Goal: Find specific page/section: Find specific page/section

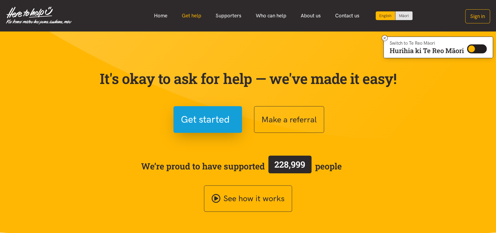
click at [193, 17] on link "Get help" at bounding box center [192, 15] width 34 height 13
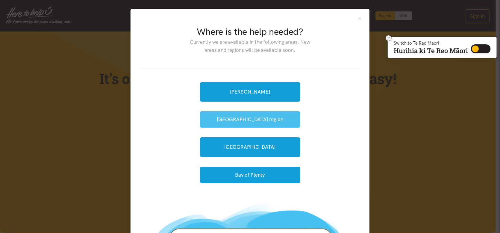
click at [255, 118] on button "[GEOGRAPHIC_DATA] region" at bounding box center [250, 119] width 100 height 16
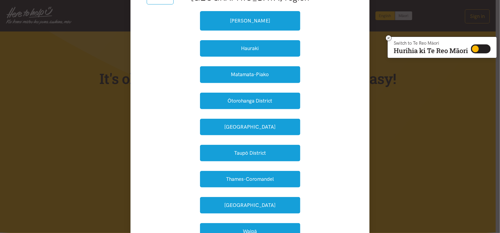
scroll to position [150, 0]
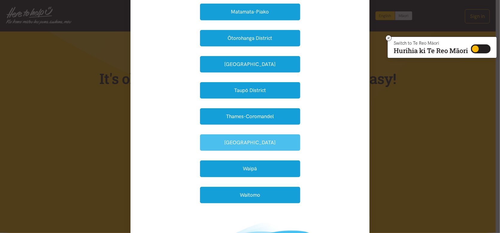
click at [243, 143] on button "Waikato District" at bounding box center [250, 142] width 100 height 16
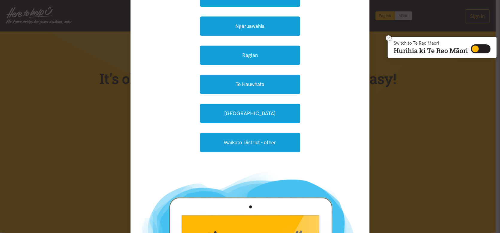
scroll to position [60, 0]
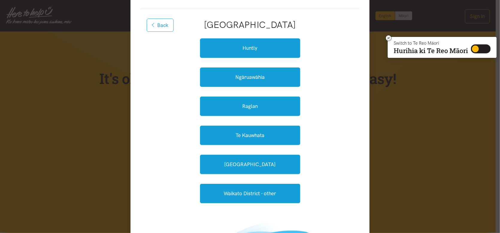
drag, startPoint x: 159, startPoint y: 25, endPoint x: 183, endPoint y: 35, distance: 25.5
click at [159, 25] on button "Back" at bounding box center [160, 25] width 27 height 13
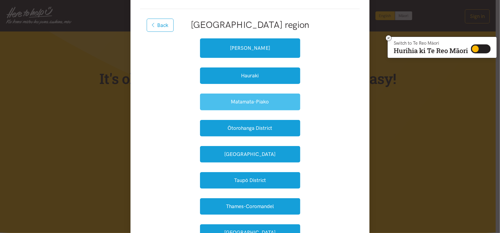
click at [239, 105] on button "Matamata-Piako" at bounding box center [250, 101] width 100 height 16
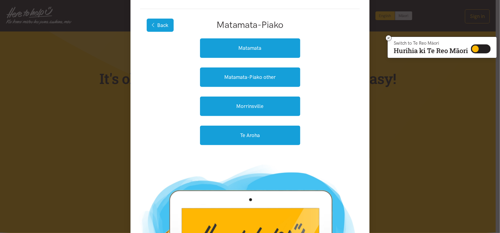
click at [153, 27] on button "Back" at bounding box center [160, 25] width 27 height 13
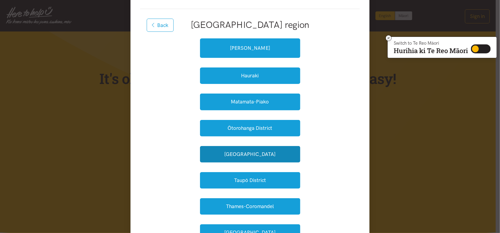
click at [244, 156] on button "South Waikato" at bounding box center [250, 154] width 100 height 16
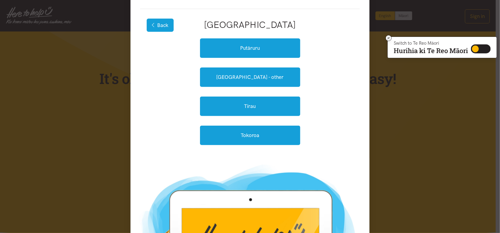
click at [152, 25] on icon "button" at bounding box center [153, 24] width 3 height 5
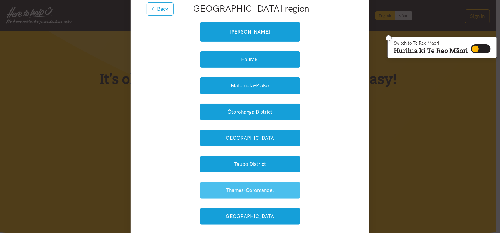
scroll to position [90, 0]
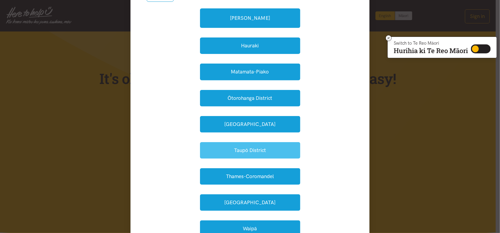
click at [250, 151] on button "Taupō District" at bounding box center [250, 150] width 100 height 16
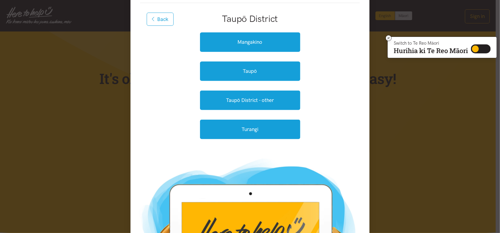
scroll to position [30, 0]
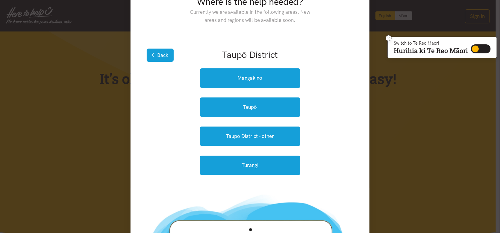
click at [155, 55] on button "Back" at bounding box center [160, 55] width 27 height 13
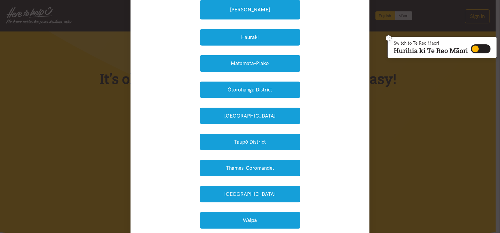
scroll to position [150, 0]
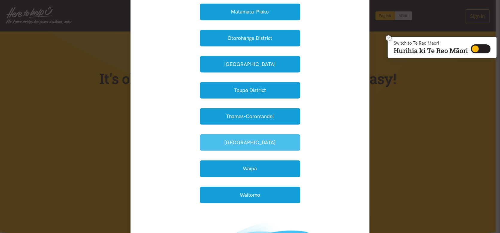
click at [248, 144] on button "Waikato District" at bounding box center [250, 142] width 100 height 16
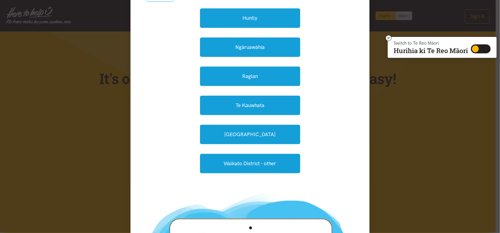
scroll to position [30, 0]
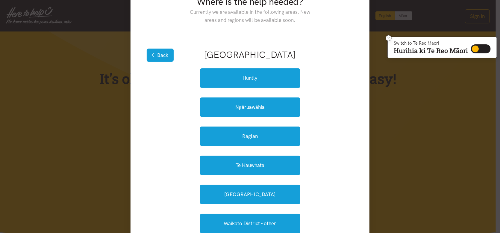
click at [152, 55] on icon "button" at bounding box center [153, 54] width 3 height 5
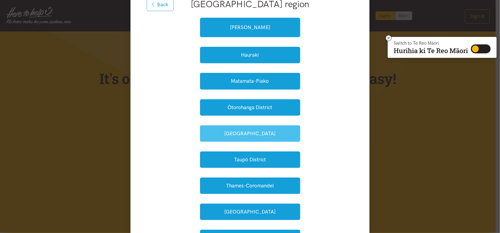
scroll to position [120, 0]
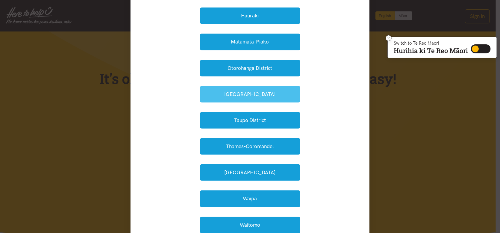
click at [247, 95] on button "South Waikato" at bounding box center [250, 94] width 100 height 16
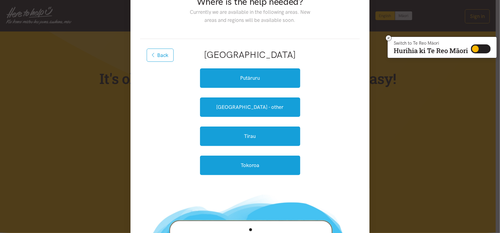
scroll to position [30, 0]
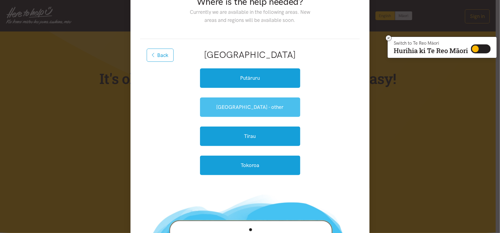
click at [255, 109] on link "South Waikato - other" at bounding box center [250, 106] width 100 height 19
